Goal: Information Seeking & Learning: Find contact information

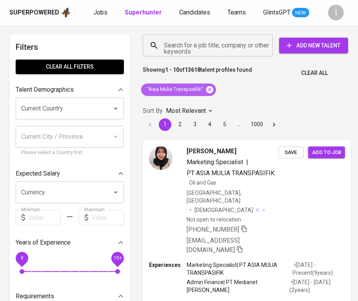
click at [209, 89] on icon at bounding box center [209, 89] width 9 height 9
click at [204, 40] on input "Search for a job title, company or other keywords" at bounding box center [210, 45] width 96 height 15
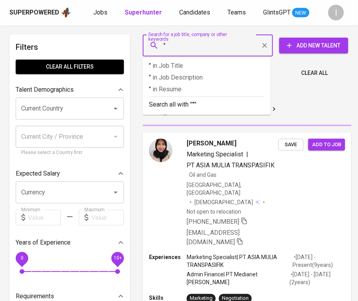
paste input "Rajawali Perkasa Metalindo"
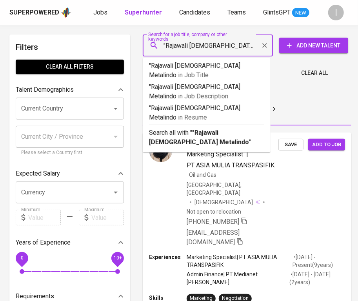
type input ""Rajawali Perkasa Metalindo""
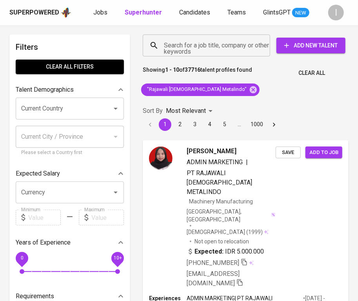
scroll to position [484, 0]
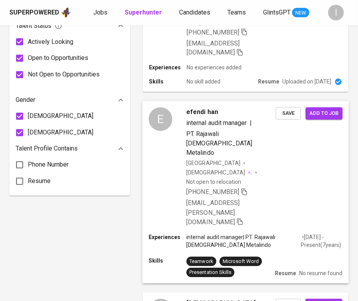
click at [242, 188] on span "+62 819-7309-0488" at bounding box center [216, 192] width 61 height 9
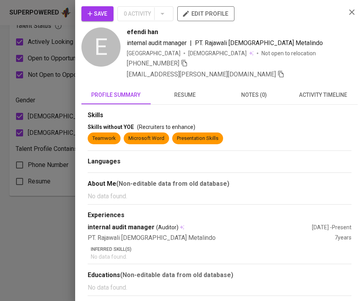
click at [245, 118] on div "Save 0 Activity edit profile E efendi han internal audit manager | PT. Rajawali…" at bounding box center [182, 150] width 364 height 301
click at [354, 11] on icon "button" at bounding box center [351, 11] width 9 height 9
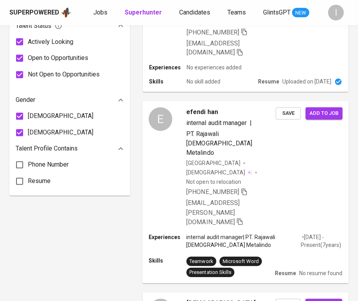
click at [246, 188] on icon "button" at bounding box center [243, 191] width 5 height 7
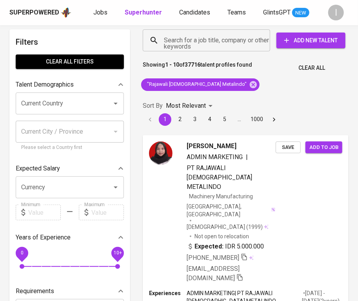
scroll to position [0, 0]
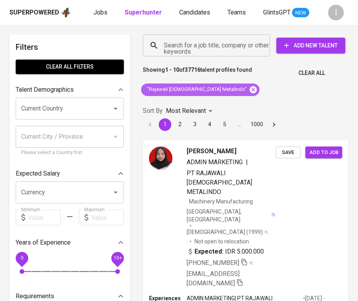
click at [250, 91] on icon at bounding box center [253, 89] width 7 height 7
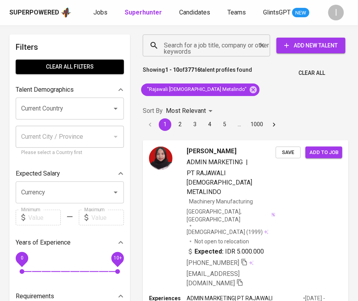
click at [231, 49] on input "Search for a job title, company or other keywords" at bounding box center [208, 45] width 93 height 15
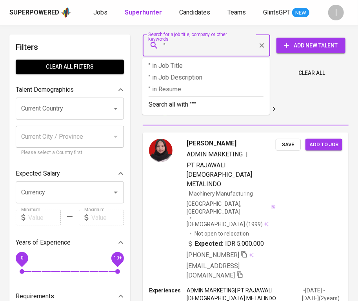
paste input "Reasuransi Nusantara Makmur"
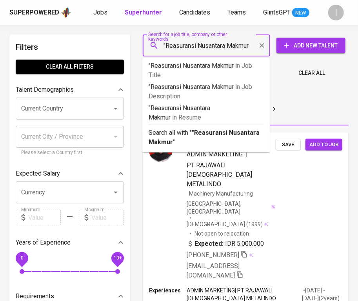
type input ""Reasuransi Nusantara Makmur""
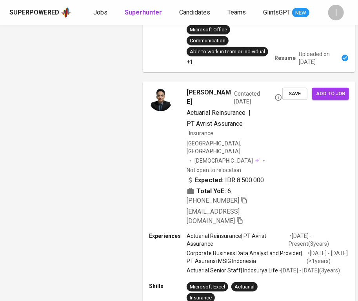
scroll to position [1730, 0]
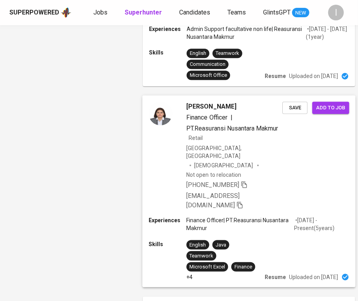
click at [250, 180] on div "+62 815-7587-8058 chealseanova@gmail.com" at bounding box center [234, 195] width 96 height 30
click at [246, 181] on icon "button" at bounding box center [243, 184] width 5 height 7
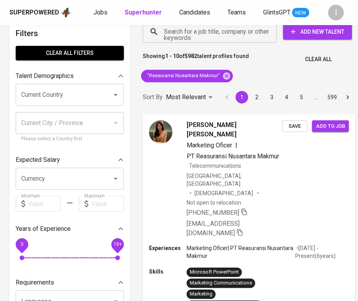
scroll to position [0, 0]
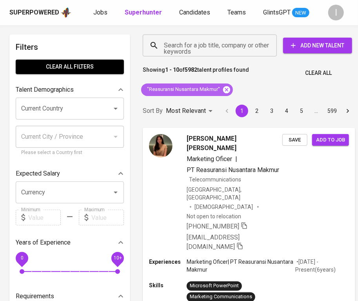
click at [226, 92] on icon at bounding box center [226, 89] width 7 height 7
click at [224, 45] on input "Search for a job title, company or other keywords" at bounding box center [212, 45] width 100 height 15
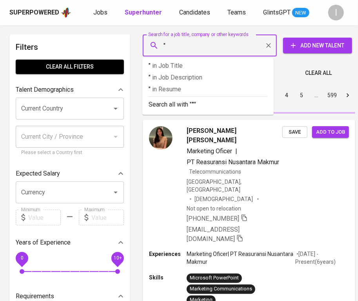
paste input "Tebar Manfaat Sehat"
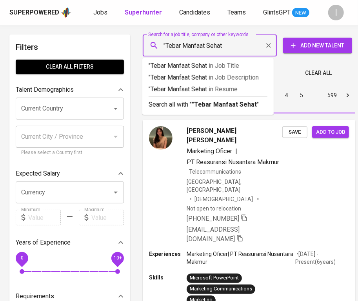
type input ""Tebar Manfaat Sehat""
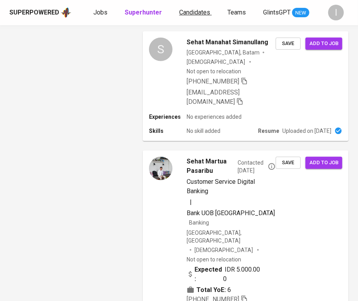
scroll to position [567, 0]
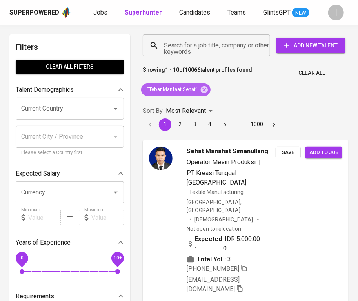
click at [204, 84] on div ""Tebar Manfaat Sehat"" at bounding box center [175, 89] width 69 height 13
click at [204, 88] on icon at bounding box center [204, 89] width 7 height 7
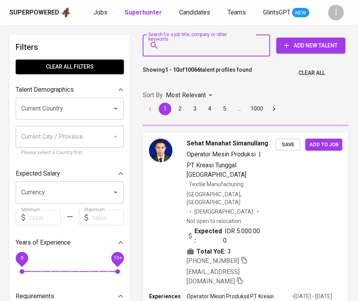
click at [211, 49] on input "Search for a job title, company or other keywords" at bounding box center [208, 45] width 93 height 15
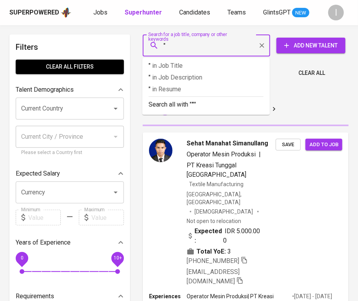
paste input "[PERSON_NAME]"
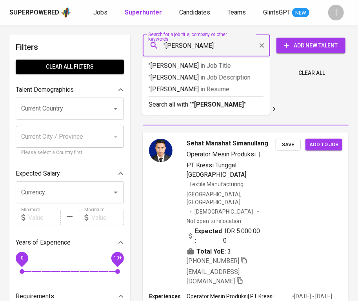
type input ""Daya Medika Pratama""
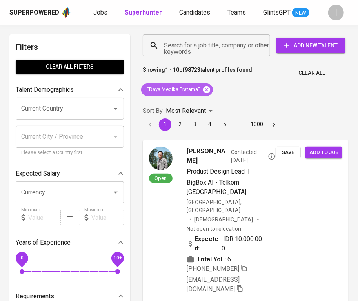
click at [206, 86] on icon at bounding box center [206, 89] width 7 height 7
click at [219, 51] on input "Search for a job title, company or other keywords" at bounding box center [208, 45] width 93 height 15
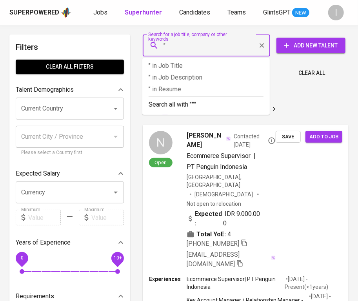
paste input "Utomocorp"
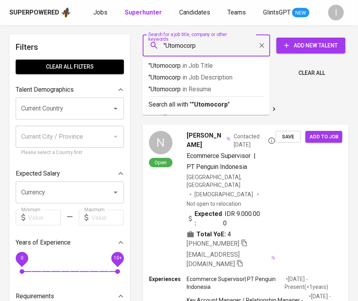
type input ""Utomocorp""
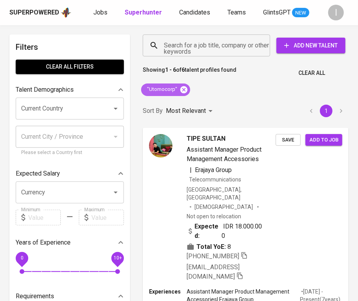
click at [181, 88] on icon at bounding box center [183, 89] width 9 height 9
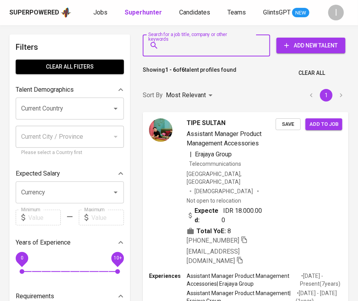
click at [205, 46] on input "Search for a job title, company or other keywords" at bounding box center [208, 45] width 93 height 15
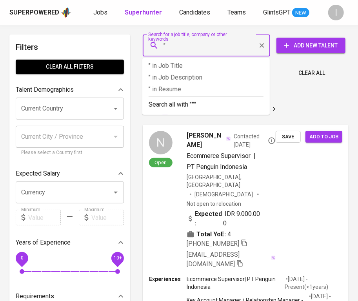
paste input "[PERSON_NAME]"
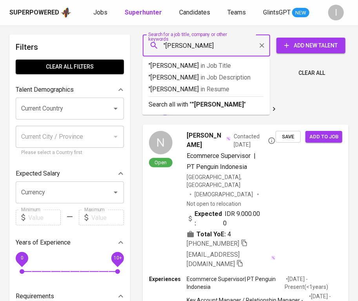
type input ""[PERSON_NAME]""
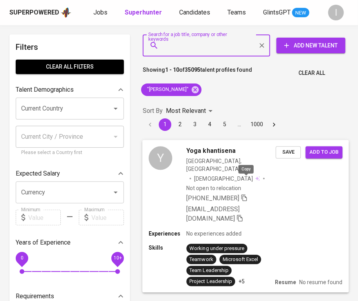
click at [246, 194] on icon "button" at bounding box center [244, 197] width 7 height 7
